Goal: Communication & Community: Answer question/provide support

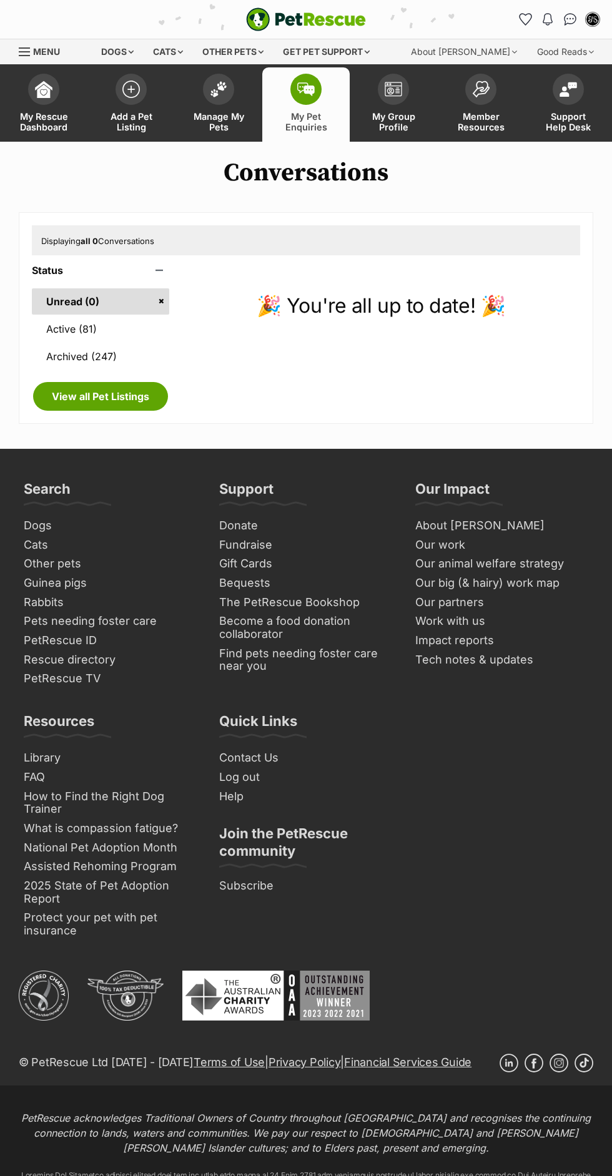
click at [142, 326] on link "Active (81)" at bounding box center [100, 329] width 137 height 26
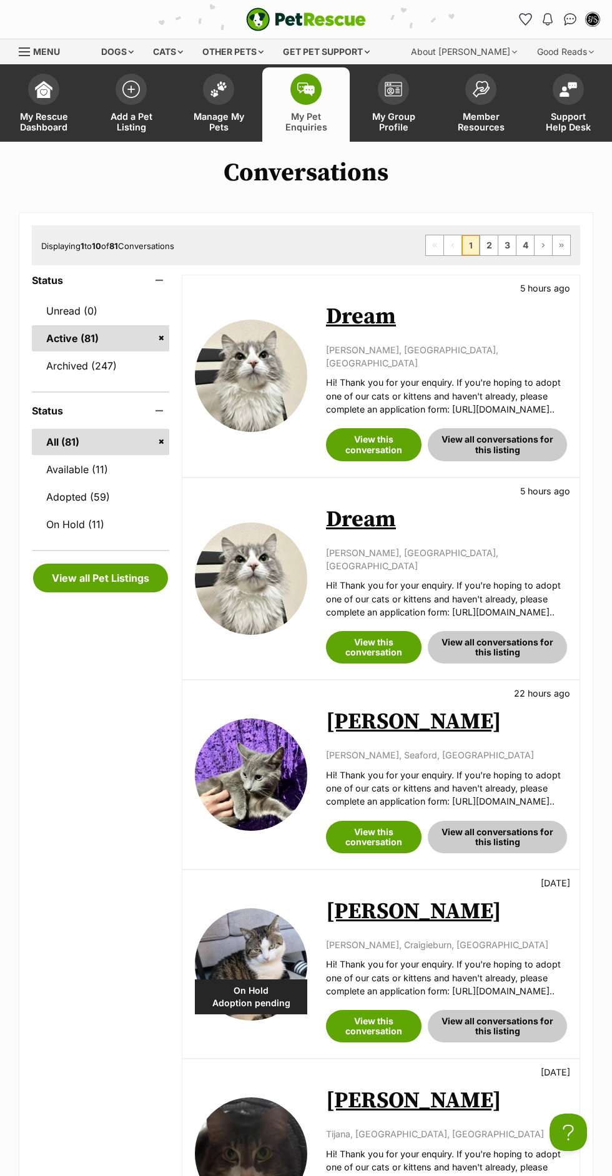
click at [332, 134] on link "My Pet Enquiries" at bounding box center [305, 104] width 87 height 74
click at [359, 323] on link "Dream" at bounding box center [361, 317] width 70 height 28
click at [373, 315] on link "Dream" at bounding box center [361, 317] width 70 height 28
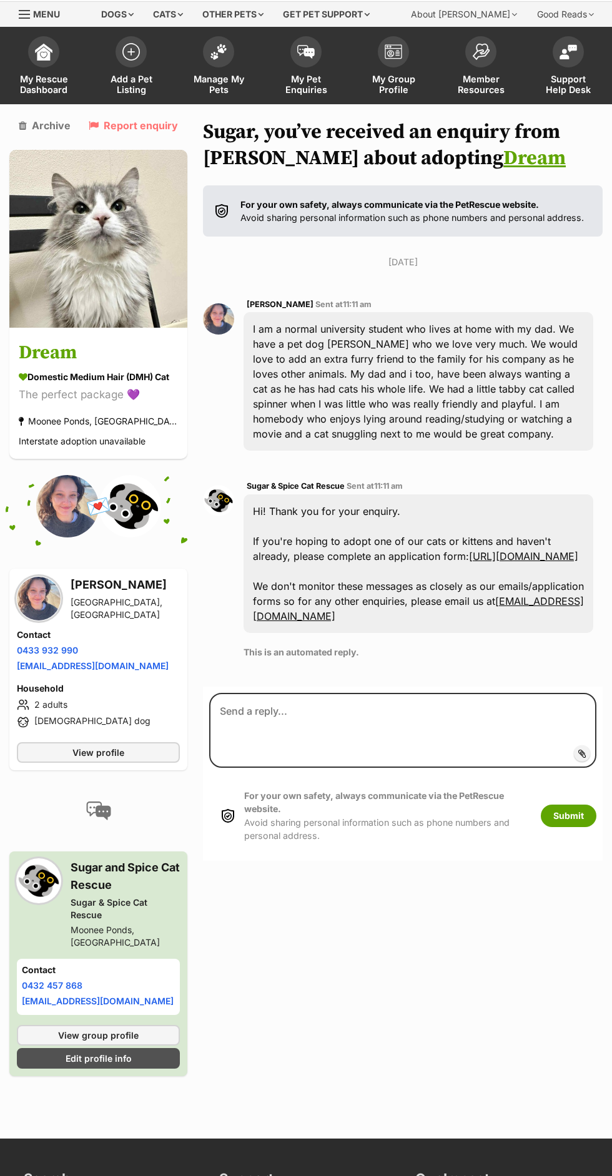
scroll to position [38, 0]
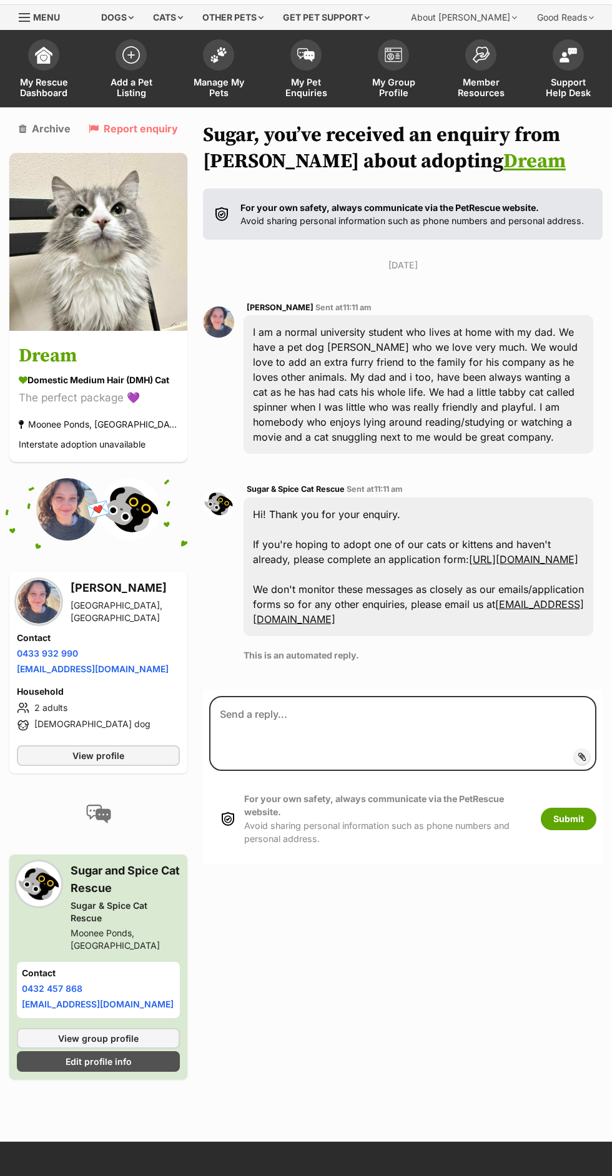
scroll to position [38, 0]
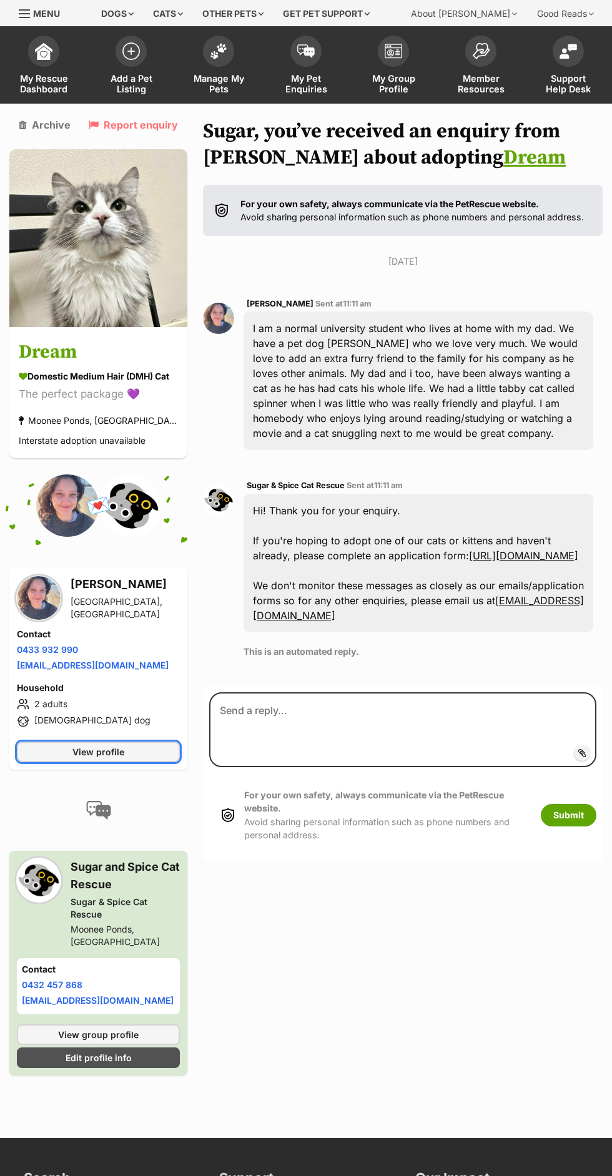
click at [78, 757] on span "View profile" at bounding box center [98, 752] width 52 height 13
